Goal: Information Seeking & Learning: Learn about a topic

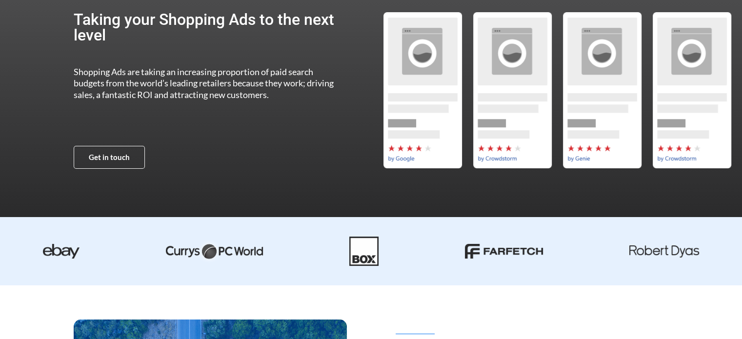
scroll to position [1, 0]
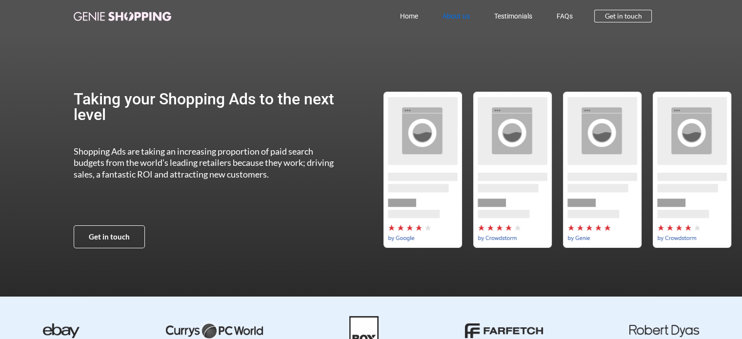
click at [475, 17] on link "About us" at bounding box center [456, 16] width 52 height 22
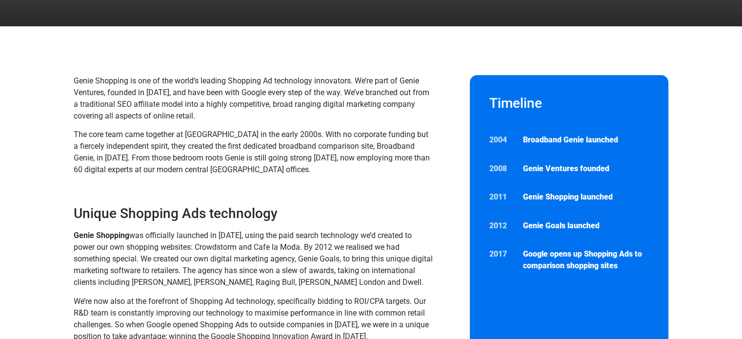
scroll to position [98, 0]
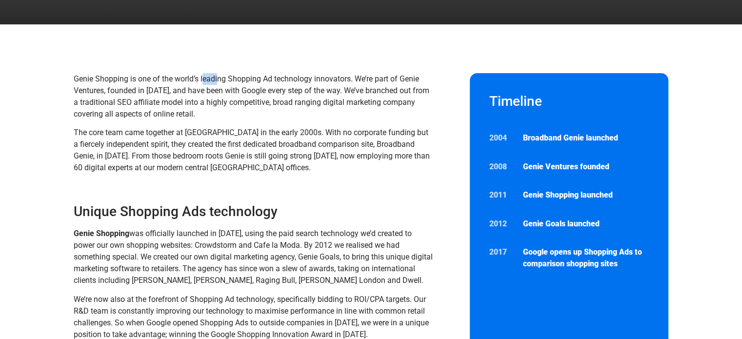
drag, startPoint x: 207, startPoint y: 77, endPoint x: 225, endPoint y: 81, distance: 18.1
click at [222, 81] on span "Genie Shopping is one of the world’s leading Shopping Ad technology innovators.…" at bounding box center [252, 96] width 356 height 44
click at [262, 87] on span "Genie Shopping is one of the world’s leading Shopping Ad technology innovators.…" at bounding box center [252, 96] width 356 height 44
click at [105, 98] on span "Genie Shopping is one of the world’s leading Shopping Ad technology innovators.…" at bounding box center [252, 96] width 356 height 44
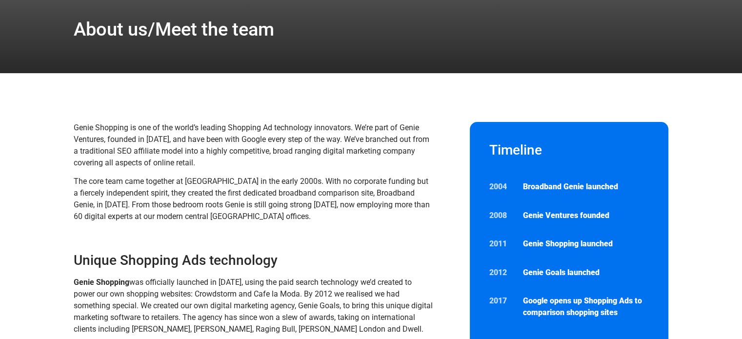
scroll to position [0, 0]
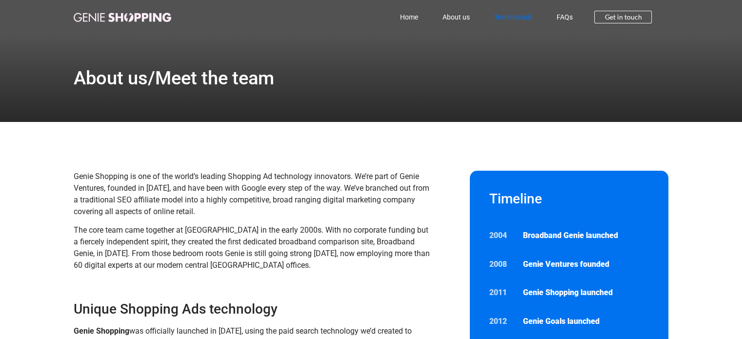
click at [510, 21] on link "Testimonials" at bounding box center [513, 17] width 62 height 22
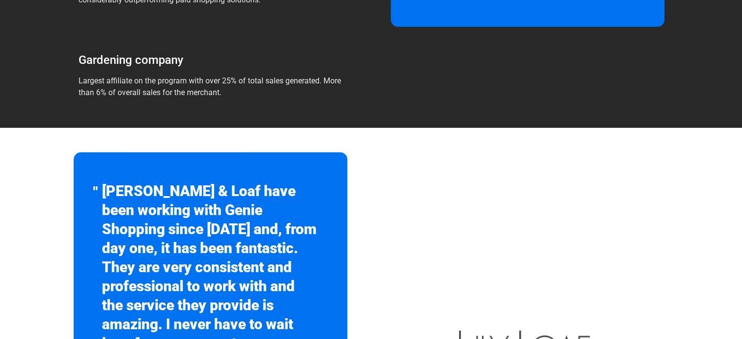
scroll to position [373, 0]
